Goal: Task Accomplishment & Management: Use online tool/utility

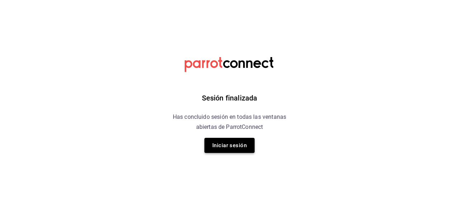
click at [221, 141] on button "Iniciar sesión" at bounding box center [229, 145] width 50 height 15
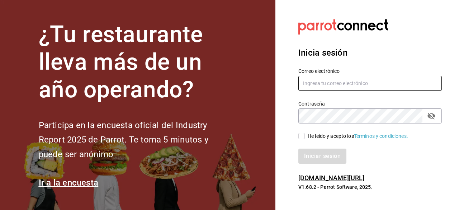
type input "ad.santoy@hotmail.com"
click at [302, 136] on input "He leído y acepto los Términos y condiciones." at bounding box center [301, 136] width 6 height 6
checkbox input "true"
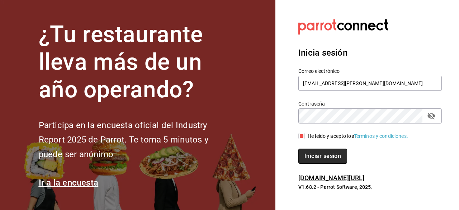
click at [312, 154] on button "Iniciar sesión" at bounding box center [322, 156] width 49 height 15
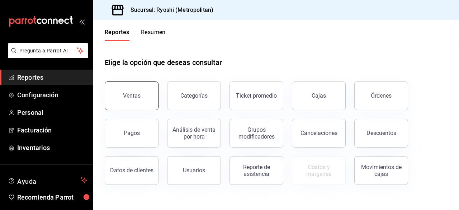
click at [138, 90] on button "Ventas" at bounding box center [132, 95] width 54 height 29
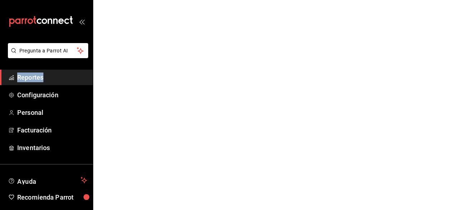
click at [138, 0] on html "Pregunta a Parrot AI Reportes Configuración Personal Facturación Inventarios Ay…" at bounding box center [229, 0] width 459 height 0
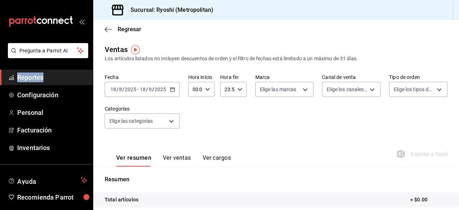
click at [171, 91] on \(Stroke\) "button" at bounding box center [172, 90] width 4 height 4
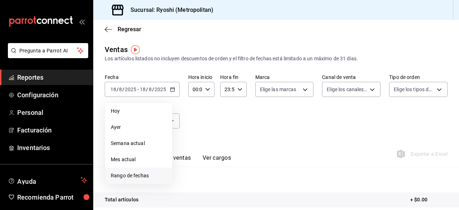
click at [134, 173] on span "Rango de fechas" at bounding box center [139, 176] width 56 height 8
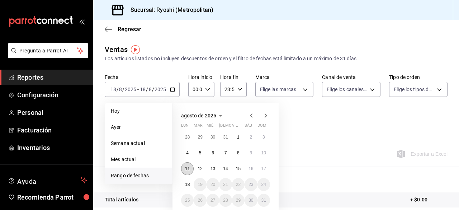
click at [189, 168] on abbr "11" at bounding box center [187, 168] width 5 height 5
click at [188, 183] on abbr "18" at bounding box center [187, 184] width 5 height 5
click at [185, 164] on button "11" at bounding box center [187, 168] width 13 height 13
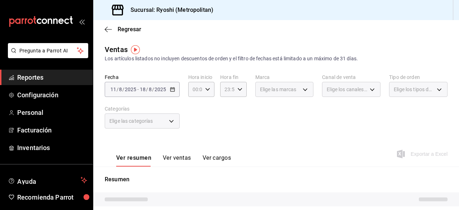
click at [182, 160] on button "Ver ventas" at bounding box center [177, 160] width 28 height 12
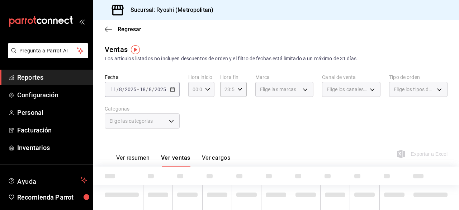
click at [207, 89] on icon "button" at bounding box center [207, 89] width 5 height 5
click at [192, 114] on button "00" at bounding box center [194, 107] width 10 height 14
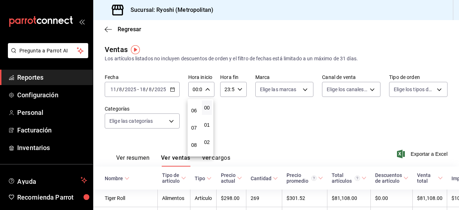
scroll to position [86, 0]
click at [193, 106] on span "05" at bounding box center [193, 108] width 1 height 6
type input "05:00"
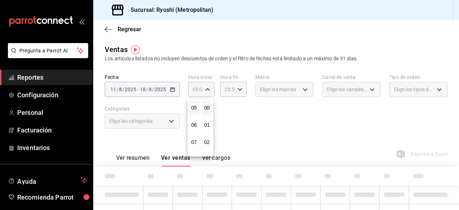
click at [238, 107] on div at bounding box center [229, 105] width 459 height 210
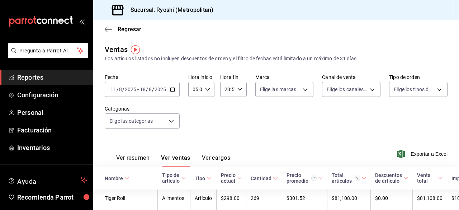
click at [239, 92] on div "23:59 Hora fin" at bounding box center [233, 89] width 26 height 15
click at [222, 117] on button "21" at bounding box center [226, 113] width 10 height 14
type input "21:59"
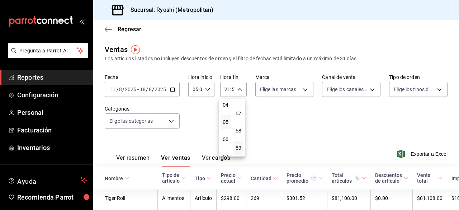
click at [224, 119] on button "05" at bounding box center [226, 122] width 10 height 14
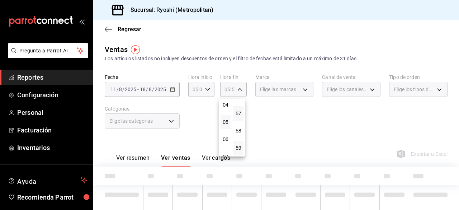
click at [237, 117] on button "57" at bounding box center [239, 113] width 10 height 14
type input "05:57"
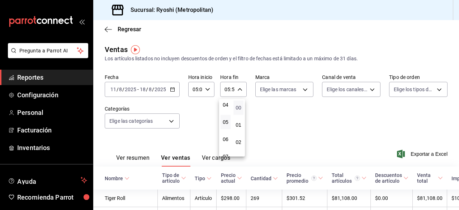
click at [238, 108] on span "00" at bounding box center [238, 108] width 1 height 6
type input "05:00"
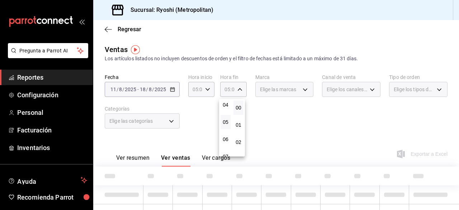
click at [257, 117] on div at bounding box center [229, 105] width 459 height 210
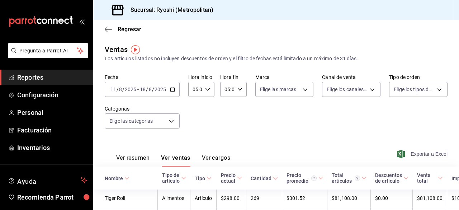
click at [419, 155] on span "Exportar a Excel" at bounding box center [423, 154] width 49 height 9
